Goal: Find specific page/section: Find specific page/section

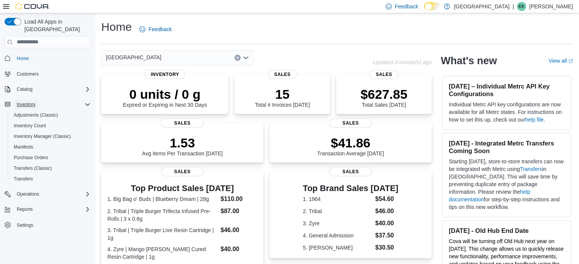
click at [22, 102] on span "Inventory" at bounding box center [26, 105] width 19 height 6
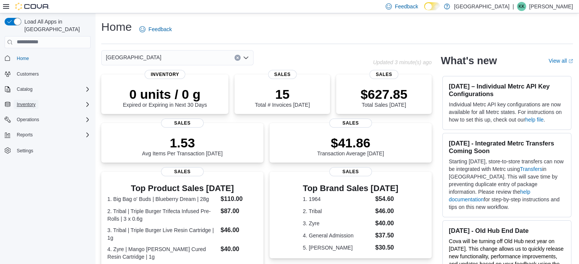
click at [31, 102] on span "Inventory" at bounding box center [26, 105] width 19 height 6
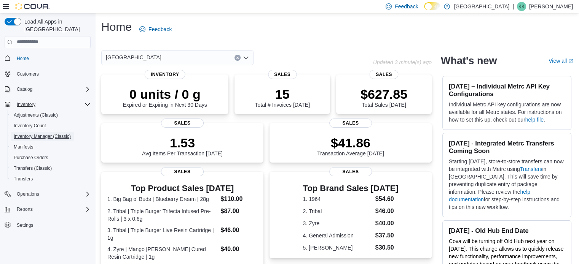
drag, startPoint x: 37, startPoint y: 127, endPoint x: 130, endPoint y: 73, distance: 107.6
click at [37, 134] on span "Inventory Manager (Classic)" at bounding box center [42, 137] width 57 height 6
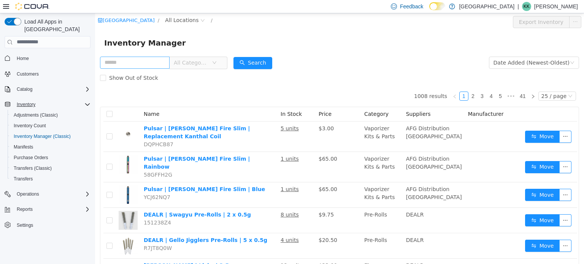
click at [149, 65] on input "text" at bounding box center [135, 62] width 70 height 12
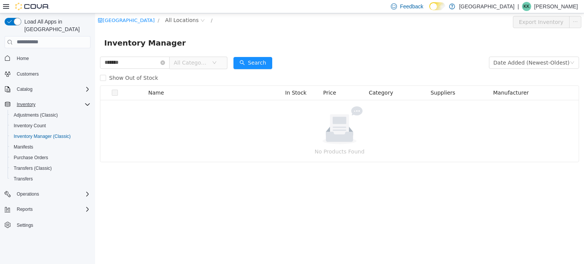
drag, startPoint x: 125, startPoint y: 60, endPoint x: 70, endPoint y: 61, distance: 55.2
click at [95, 61] on html "Warmland Cannabis Centre / All Locations / Export Inventory Inventory Manager *…" at bounding box center [339, 138] width 489 height 251
type input "***"
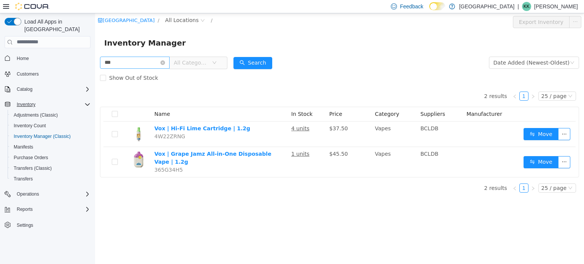
click at [165, 62] on icon "icon: close-circle" at bounding box center [163, 62] width 5 height 5
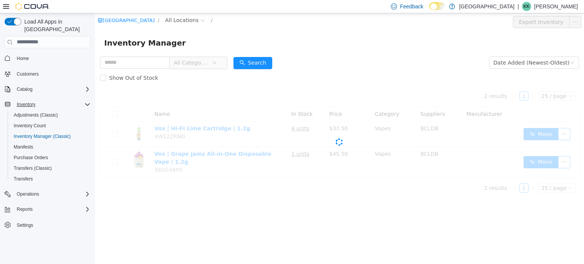
click at [202, 67] on span "All Categories" at bounding box center [193, 62] width 38 height 11
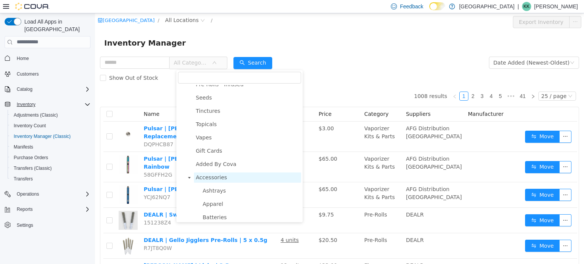
scroll to position [114, 0]
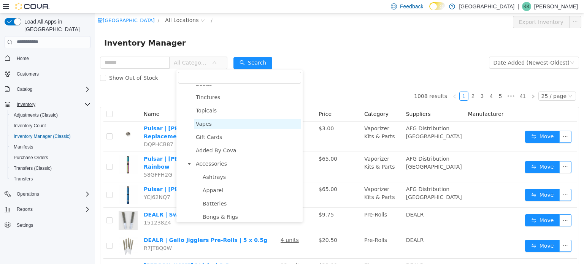
click at [196, 124] on span "Vapes" at bounding box center [204, 124] width 16 height 6
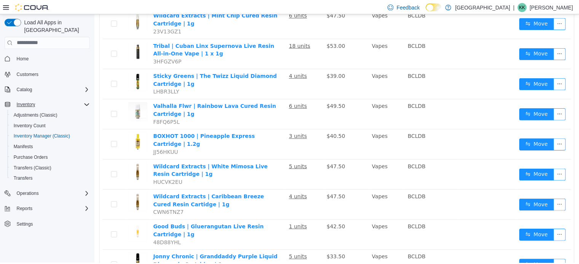
scroll to position [0, 0]
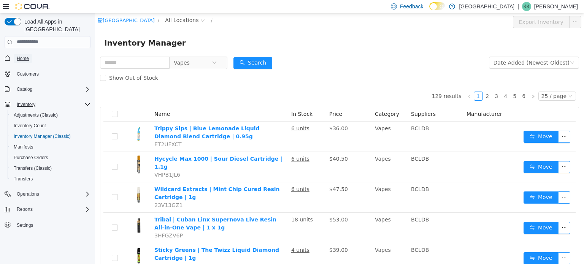
drag, startPoint x: 25, startPoint y: 55, endPoint x: 61, endPoint y: 41, distance: 38.3
click at [25, 55] on span "Home" at bounding box center [23, 58] width 12 height 9
